Goal: Task Accomplishment & Management: Complete application form

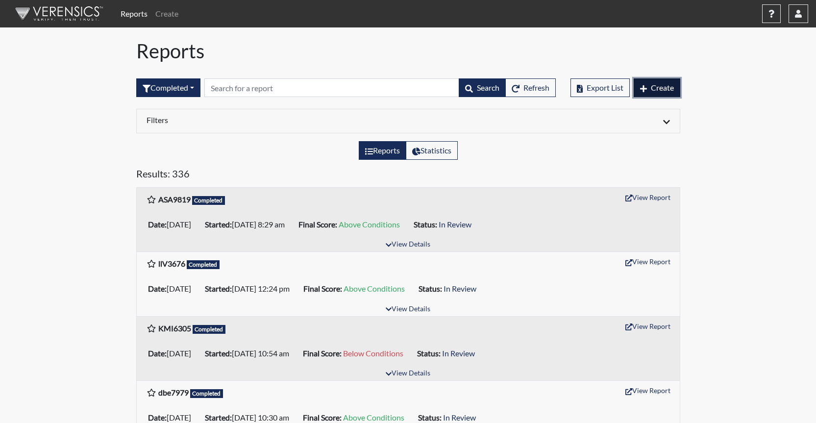
click at [664, 89] on span "Create" at bounding box center [662, 87] width 23 height 9
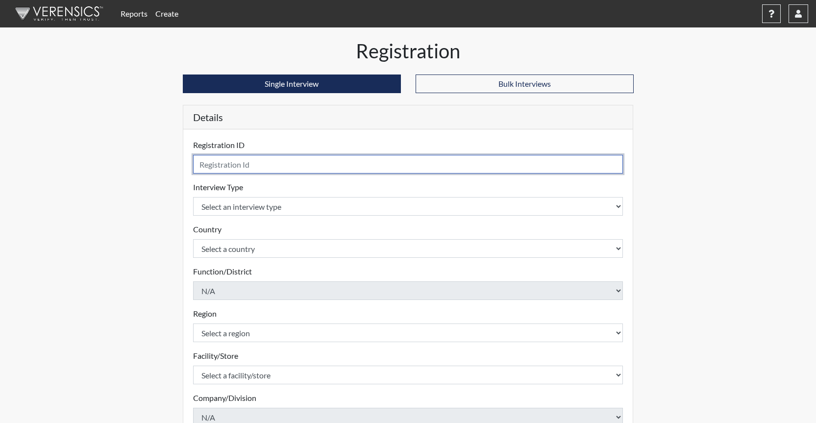
click at [243, 160] on input "text" at bounding box center [408, 164] width 430 height 19
type input "Jor4648"
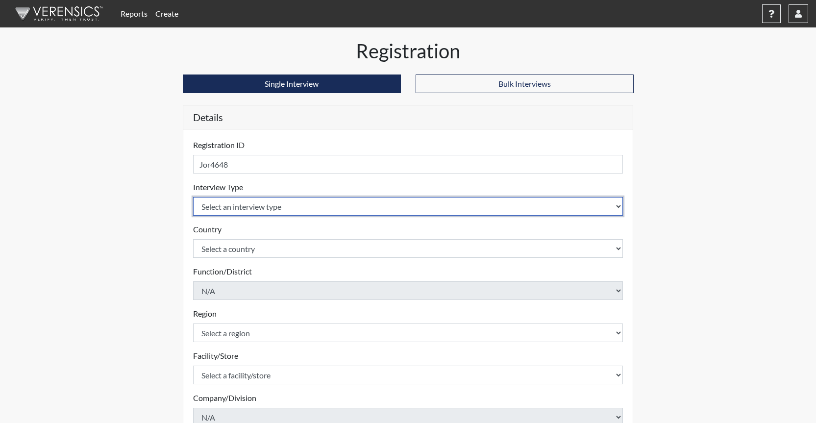
click at [320, 211] on select "Select an interview type Corrections Pre-Employment" at bounding box center [408, 206] width 430 height 19
select select "ff733e93-e1bf-11ea-9c9f-0eff0cf7eb8f"
click at [193, 197] on select "Select an interview type Corrections Pre-Employment" at bounding box center [408, 206] width 430 height 19
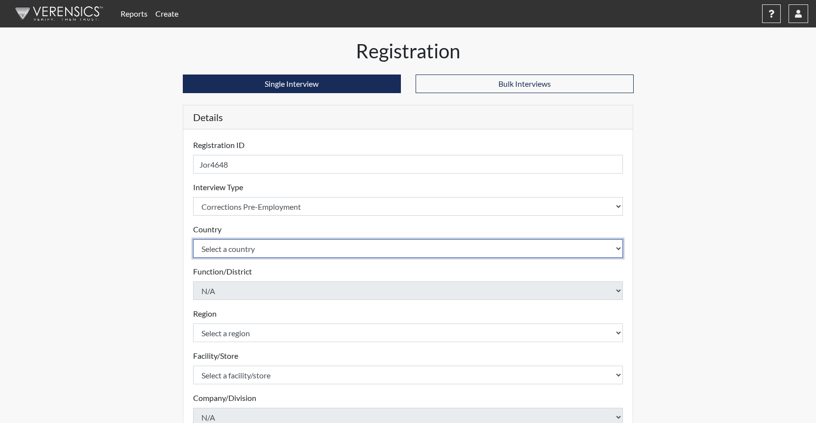
click at [283, 251] on select "Select a country [GEOGRAPHIC_DATA] [GEOGRAPHIC_DATA]" at bounding box center [408, 248] width 430 height 19
select select "united-states-of-[GEOGRAPHIC_DATA]"
click at [193, 239] on select "Select a country [GEOGRAPHIC_DATA] [GEOGRAPHIC_DATA]" at bounding box center [408, 248] width 430 height 19
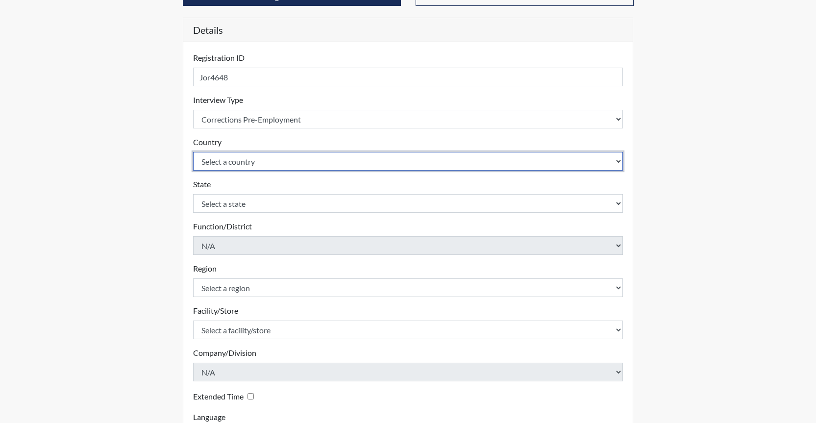
scroll to position [147, 0]
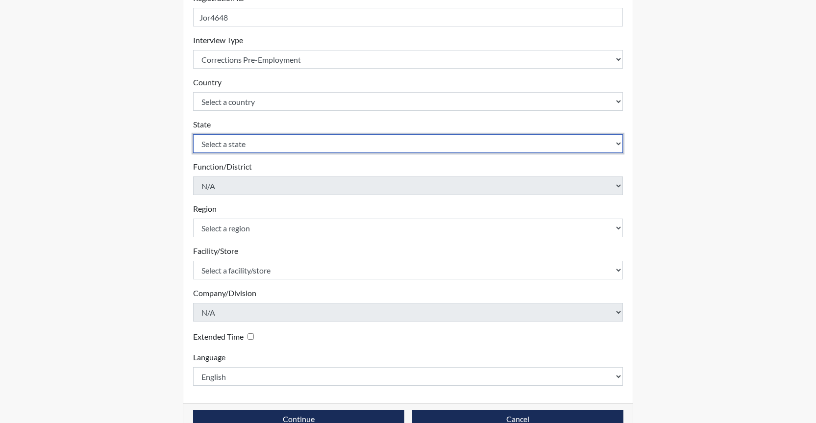
drag, startPoint x: 239, startPoint y: 142, endPoint x: 244, endPoint y: 141, distance: 4.9
click at [239, 142] on select "Select a state [US_STATE] [US_STATE] [US_STATE] [US_STATE] [US_STATE] [US_STATE…" at bounding box center [408, 143] width 430 height 19
select select "GA"
click at [193, 134] on select "Select a state [US_STATE] [US_STATE] [US_STATE] [US_STATE] [US_STATE] [US_STATE…" at bounding box center [408, 143] width 430 height 19
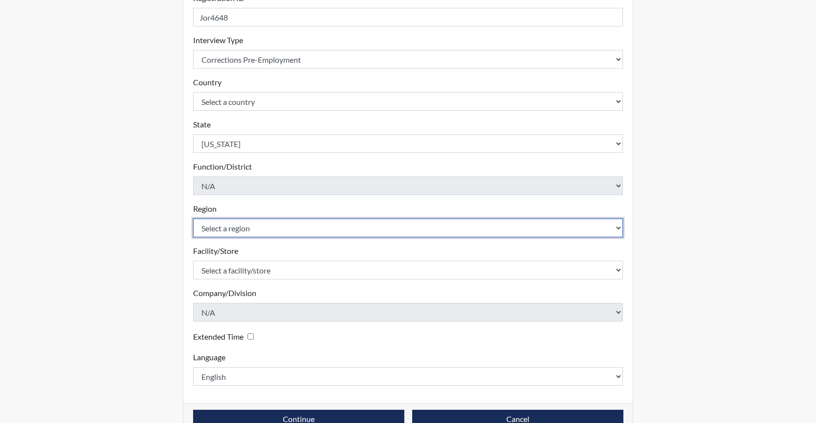
click at [262, 227] on select "Select a region [GEOGRAPHIC_DATA]" at bounding box center [408, 228] width 430 height 19
select select "8bdab1f8-09d2-48bf-ae6d-f2dae3084107"
click at [193, 219] on select "Select a region [GEOGRAPHIC_DATA]" at bounding box center [408, 228] width 430 height 19
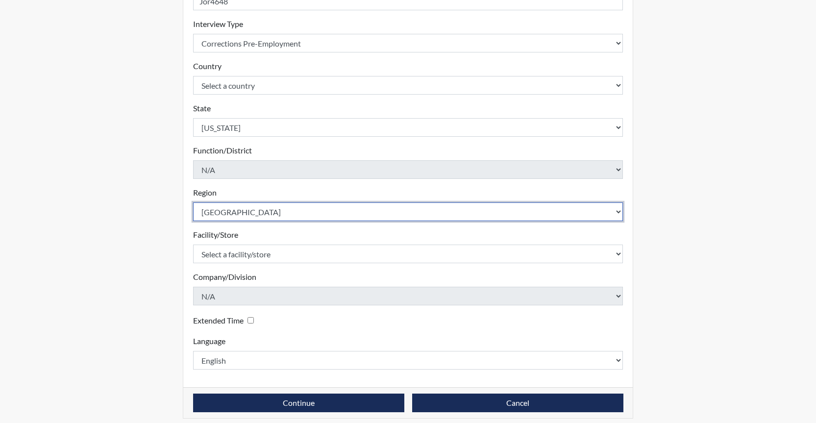
scroll to position [171, 0]
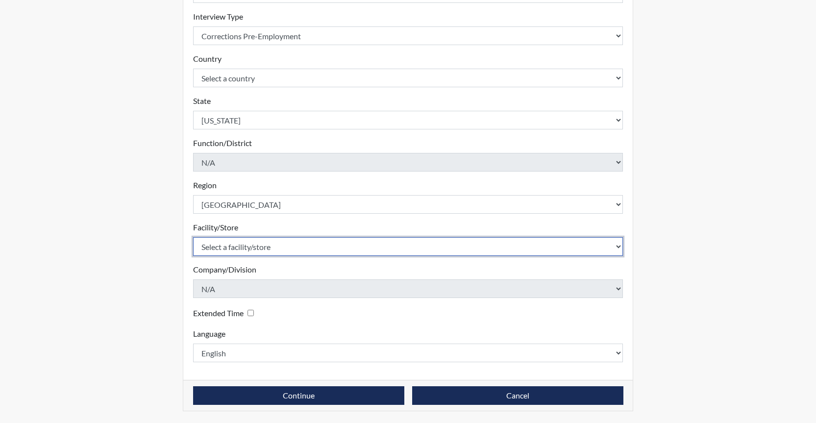
click at [291, 244] on select "Select a facility/store GD&CP SMU*+" at bounding box center [408, 246] width 430 height 19
select select "43ff33d3-b326-4461-b740-f0025afaca61"
click at [193, 237] on select "Select a facility/store GD&CP SMU*+" at bounding box center [408, 246] width 430 height 19
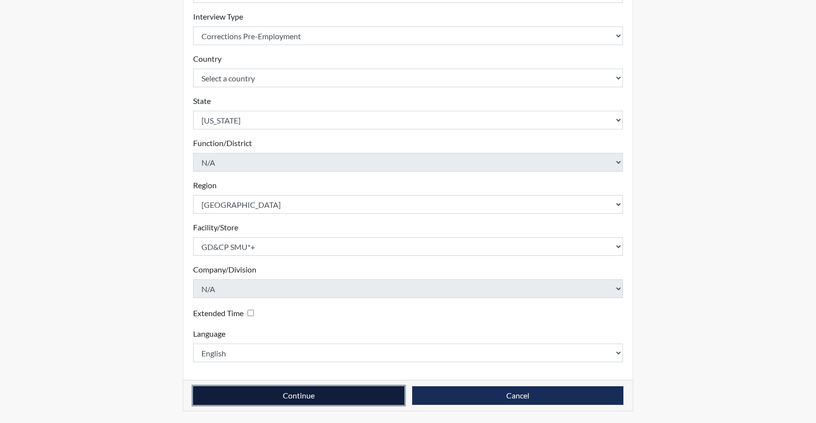
click at [338, 394] on button "Continue" at bounding box center [298, 395] width 211 height 19
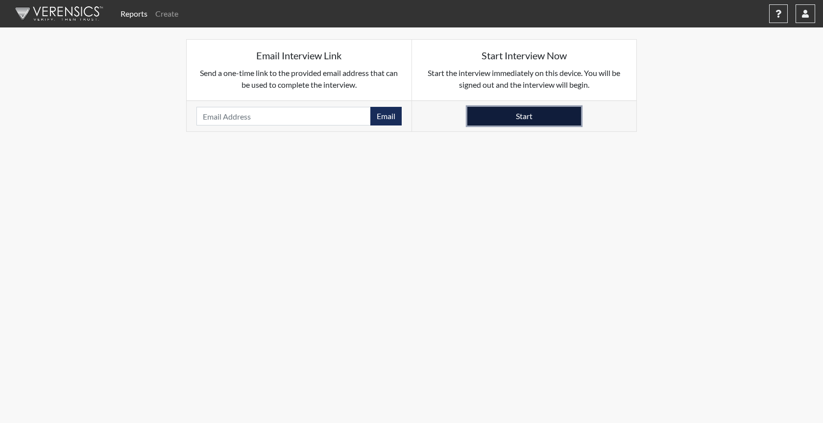
click at [500, 118] on button "Start" at bounding box center [524, 116] width 114 height 19
